Goal: Information Seeking & Learning: Learn about a topic

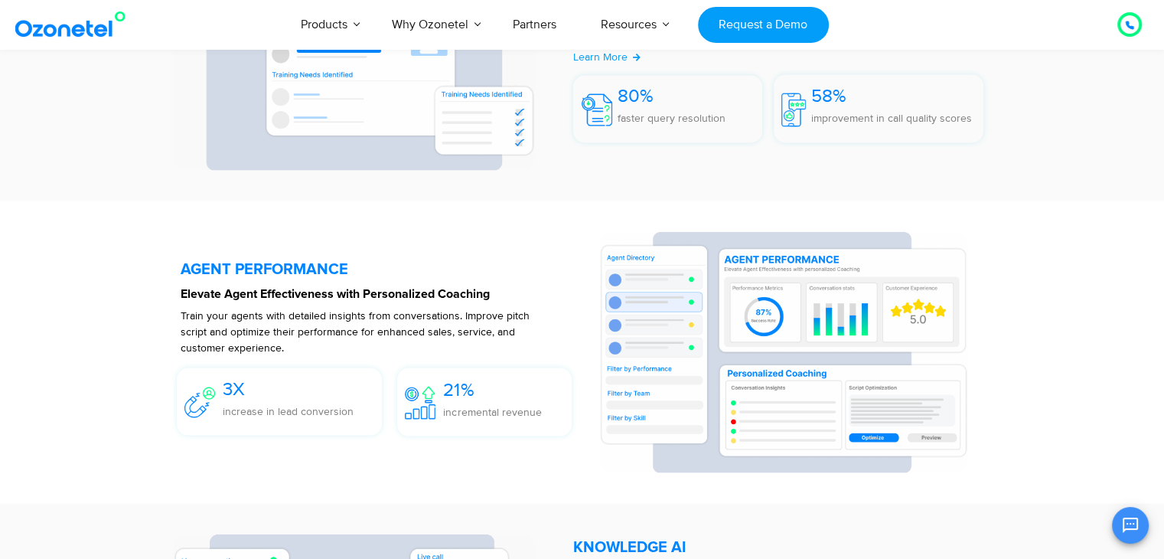
scroll to position [2786, 0]
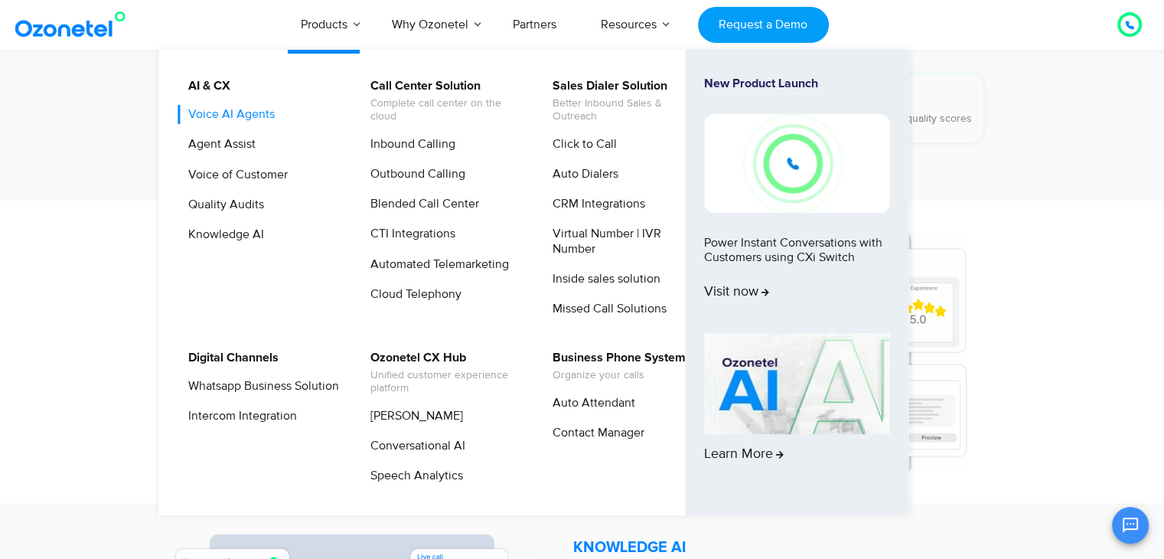
click at [258, 113] on link "Voice AI Agents" at bounding box center [227, 114] width 99 height 19
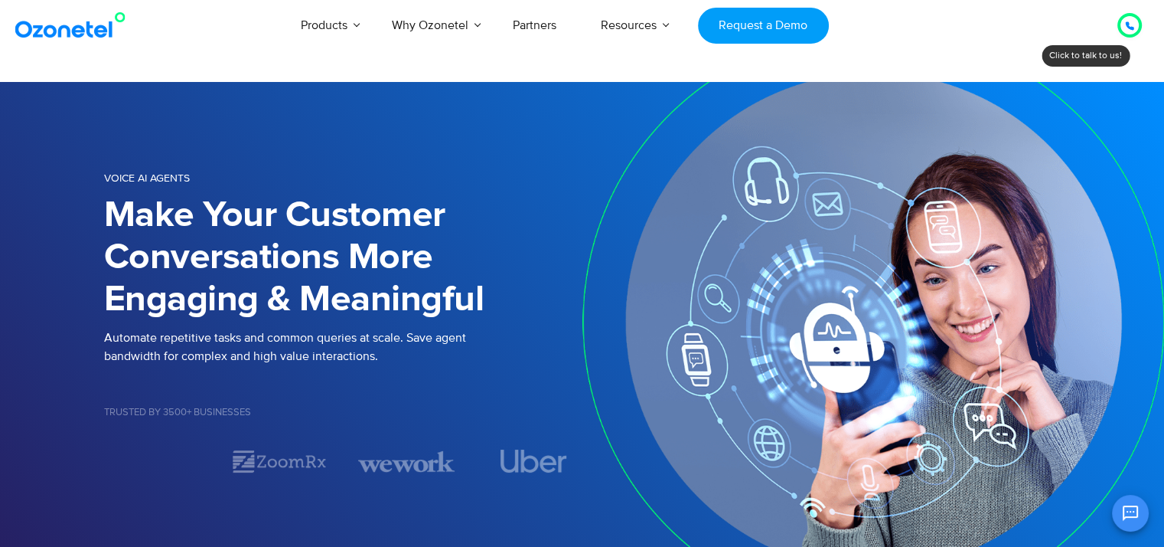
click at [540, 237] on h1 "Make Your Customer Conversations More Engaging & Meaningful" at bounding box center [343, 257] width 478 height 126
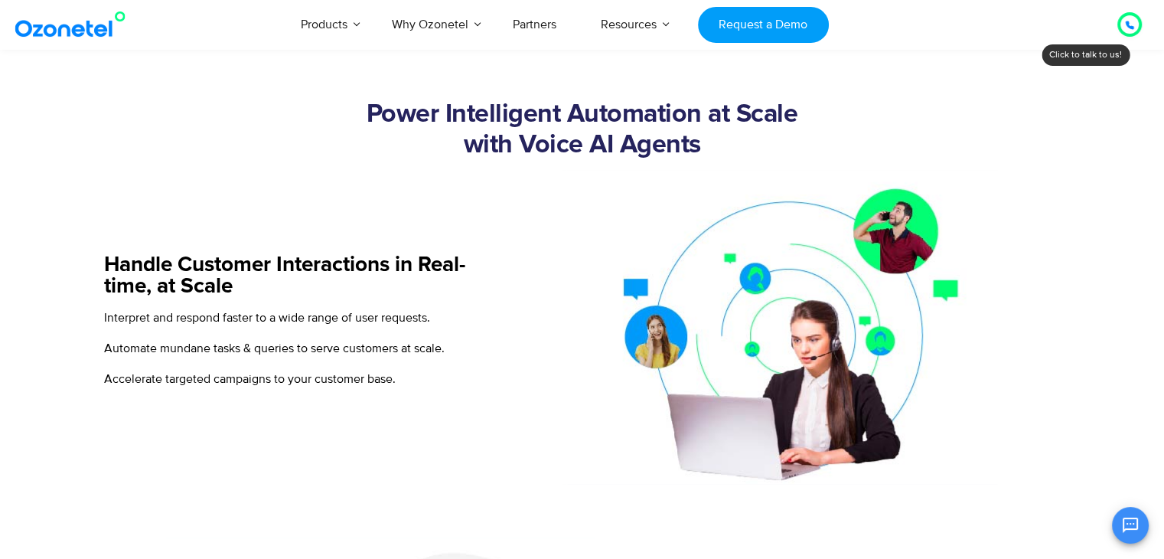
scroll to position [551, 0]
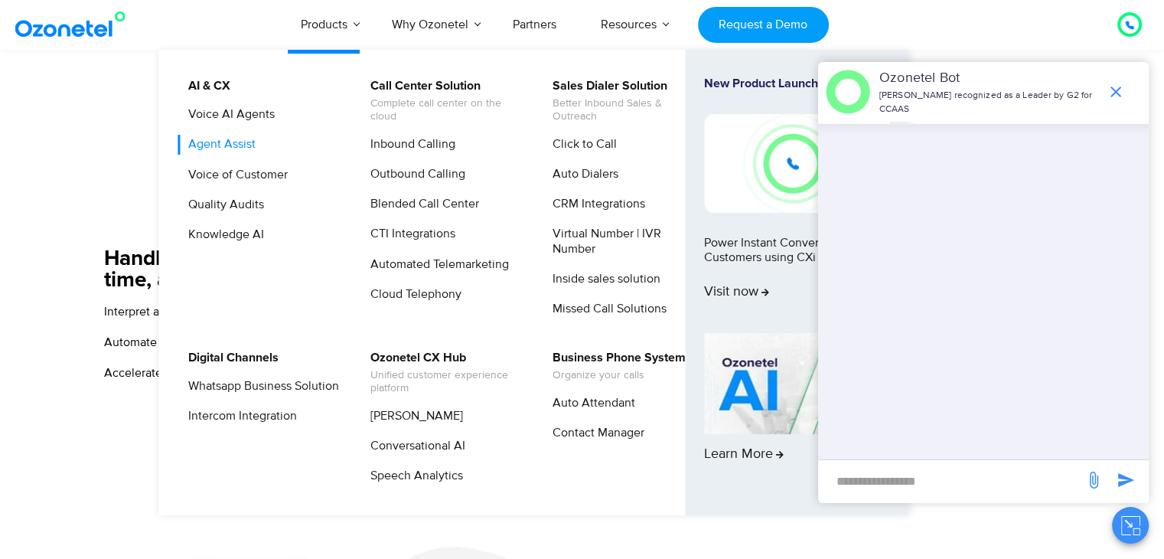
click at [227, 148] on link "Agent Assist" at bounding box center [218, 144] width 80 height 19
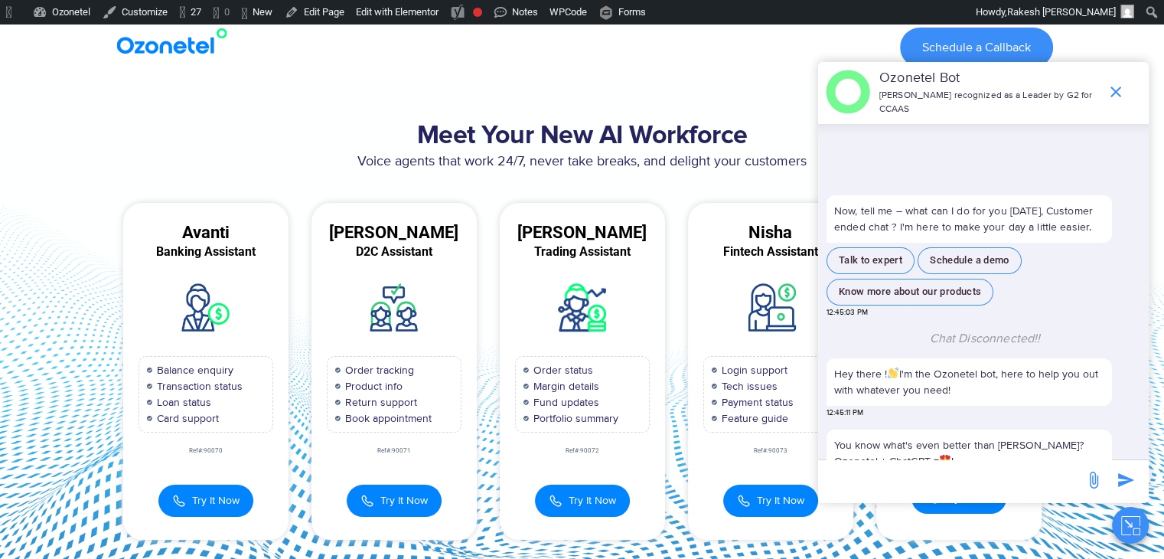
scroll to position [136, 0]
